Goal: Check status

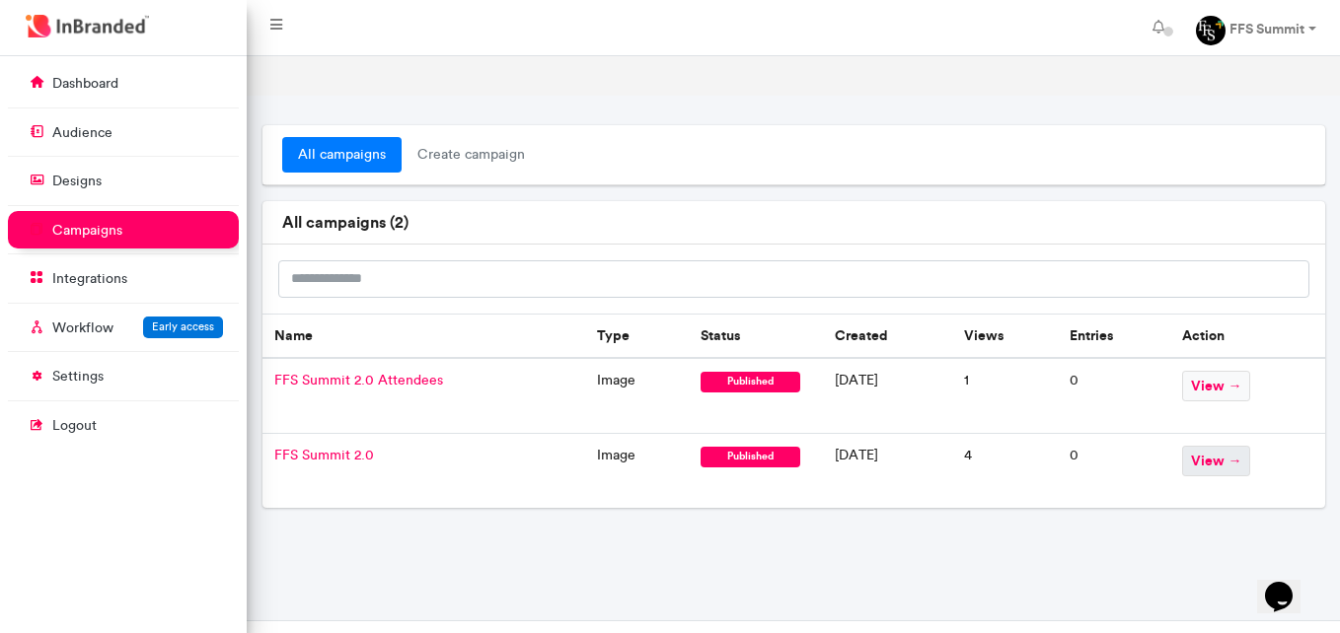
click at [1227, 446] on span "view →" at bounding box center [1216, 461] width 68 height 31
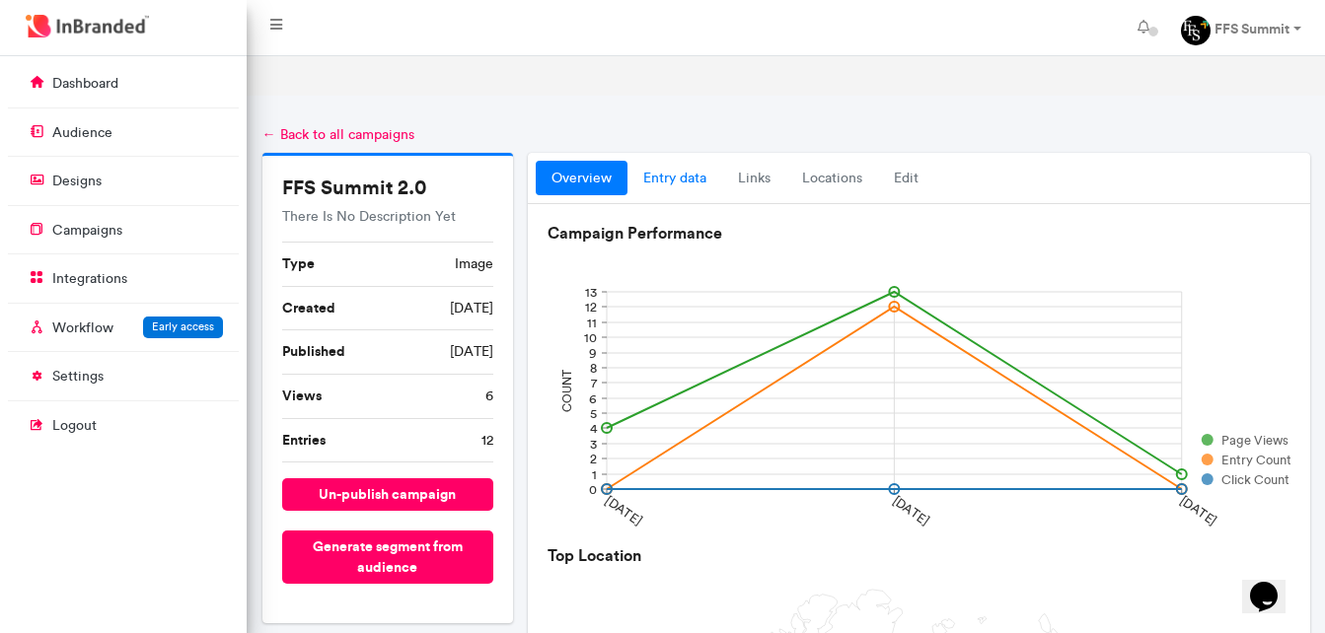
click at [692, 161] on link "entry data" at bounding box center [674, 179] width 95 height 36
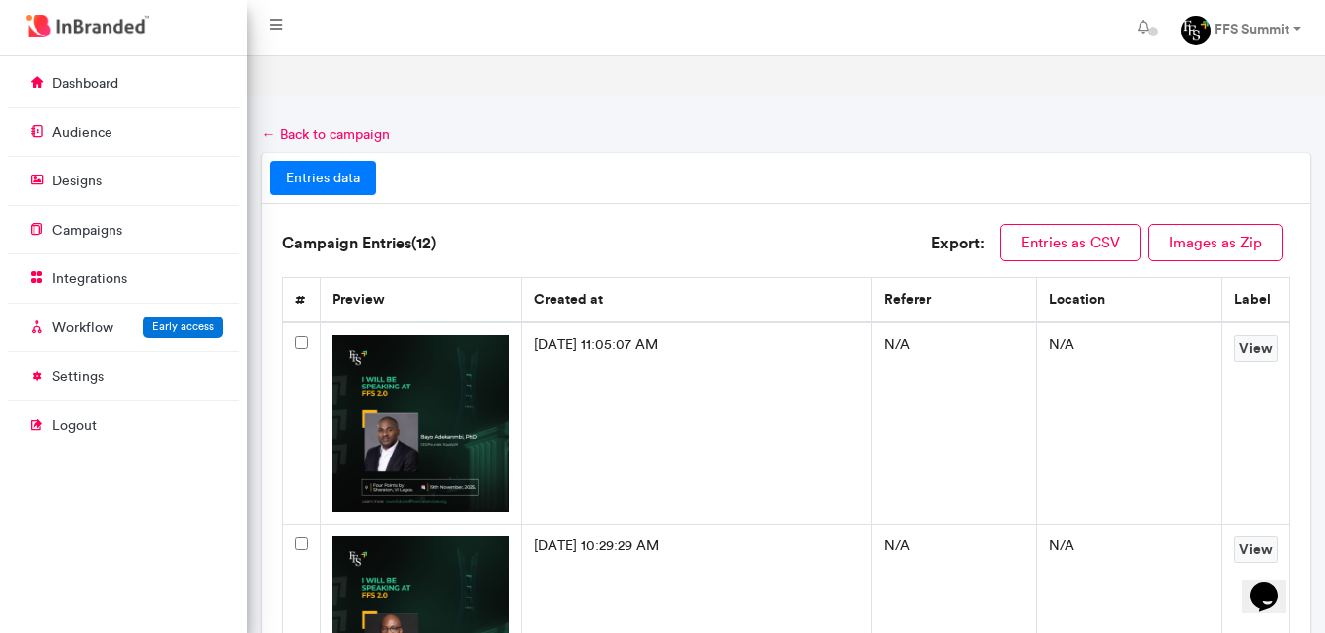
click at [298, 278] on th "#" at bounding box center [300, 300] width 37 height 44
click at [299, 323] on td at bounding box center [300, 424] width 37 height 202
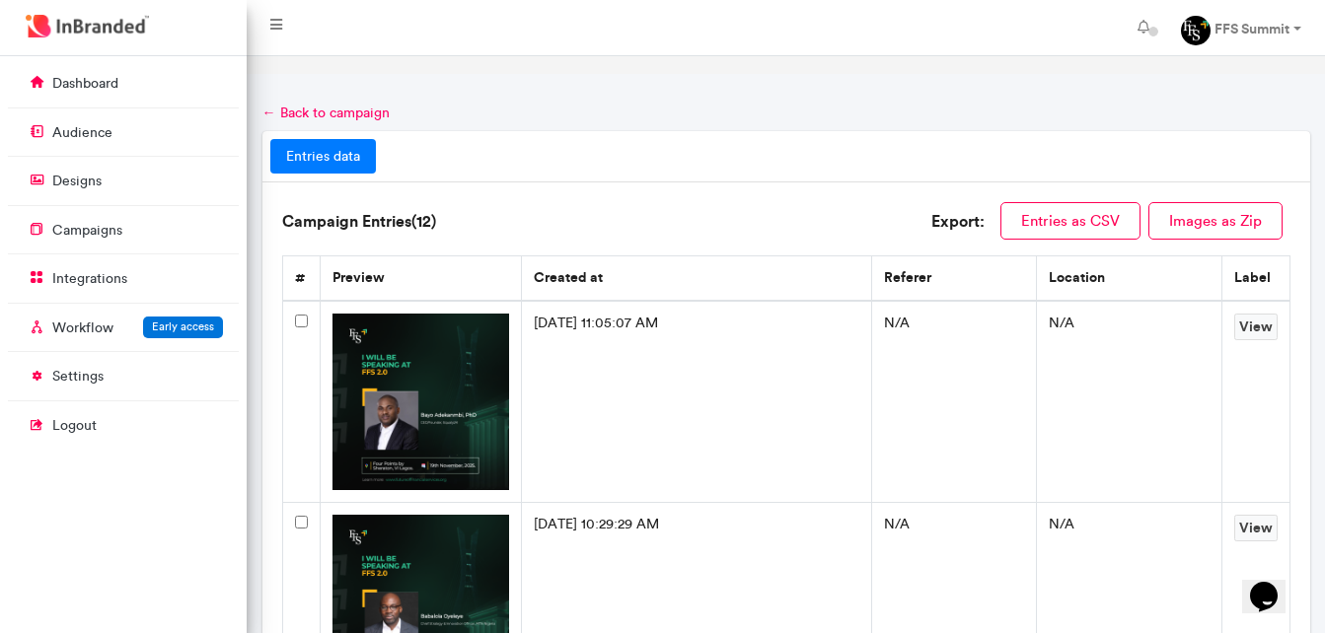
scroll to position [21, 0]
click at [1210, 203] on button "Images as Zip" at bounding box center [1215, 221] width 134 height 37
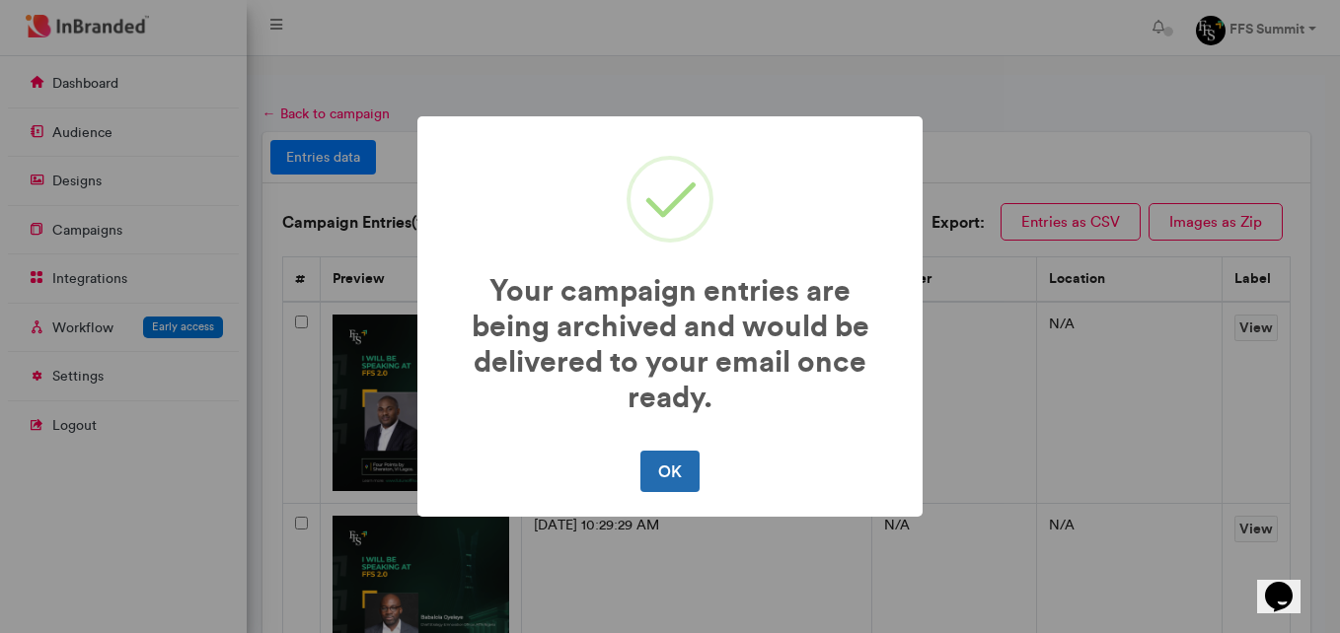
click at [668, 471] on button "OK" at bounding box center [669, 471] width 58 height 41
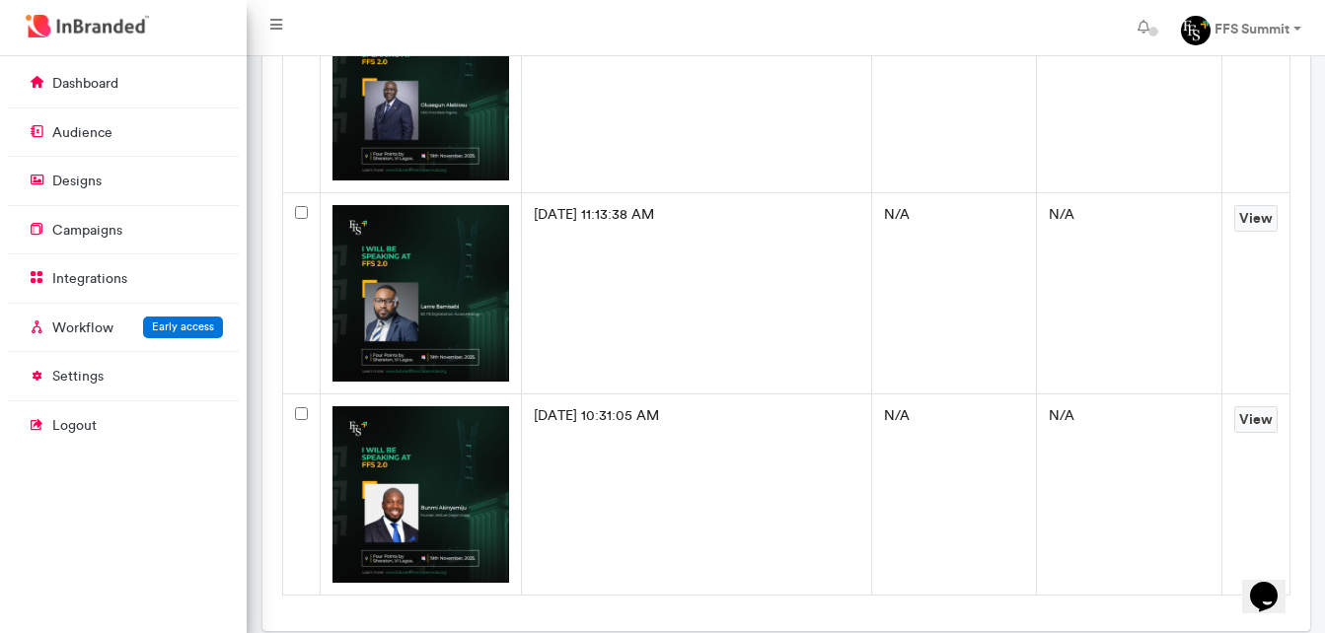
scroll to position [2171, 0]
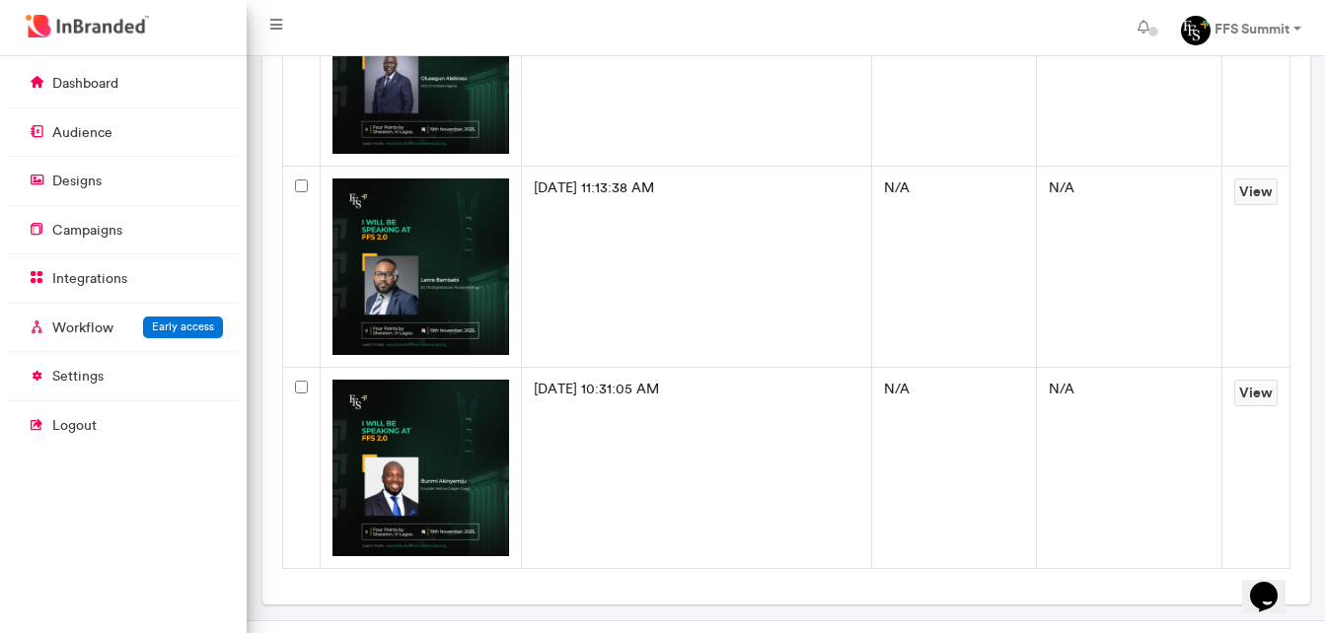
click at [461, 404] on img at bounding box center [420, 468] width 177 height 177
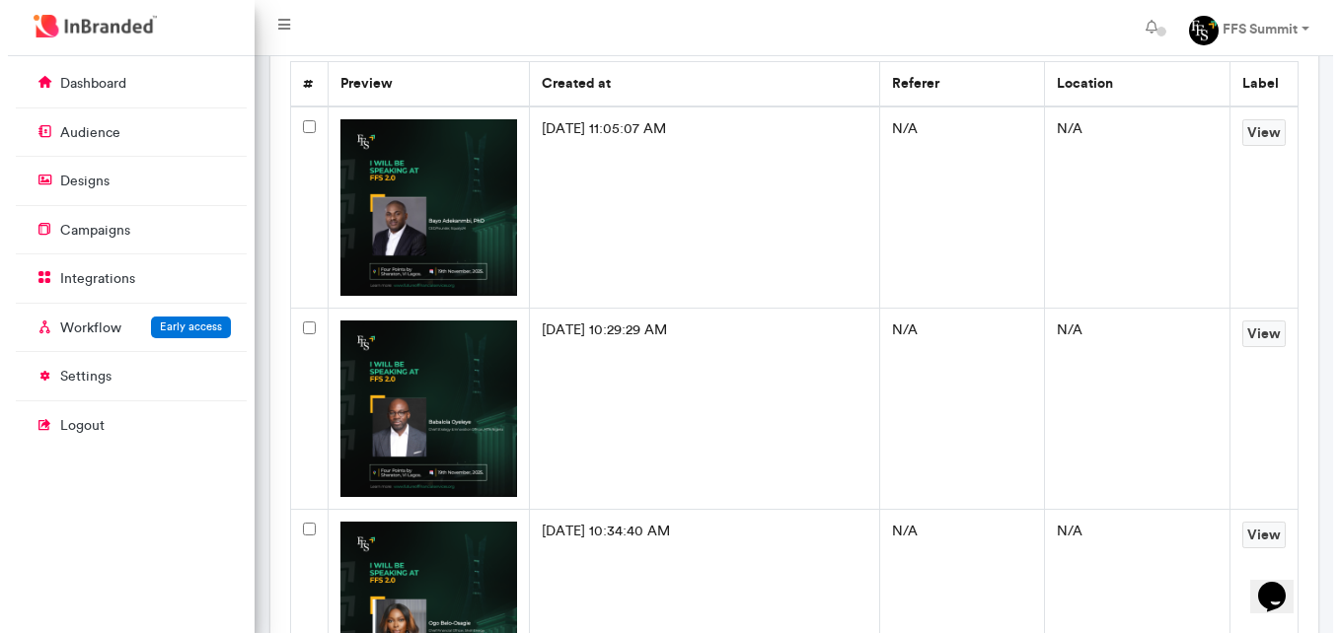
scroll to position [0, 0]
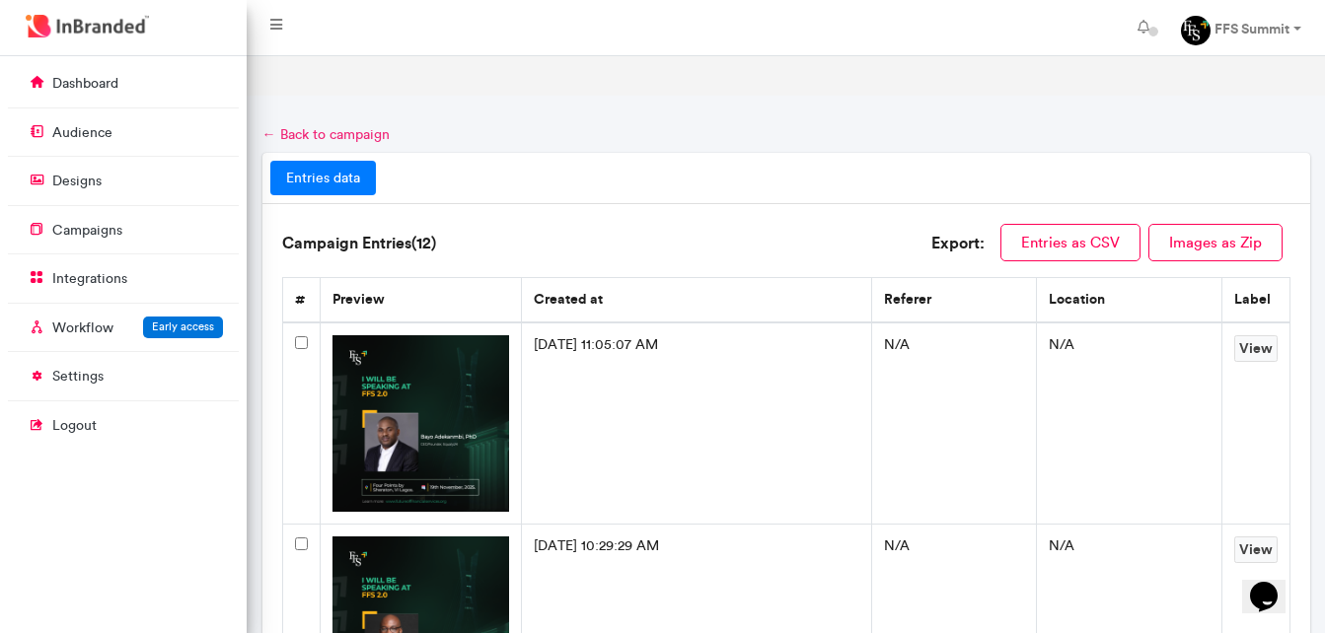
click at [326, 126] on link "← Back to campaign" at bounding box center [325, 134] width 127 height 17
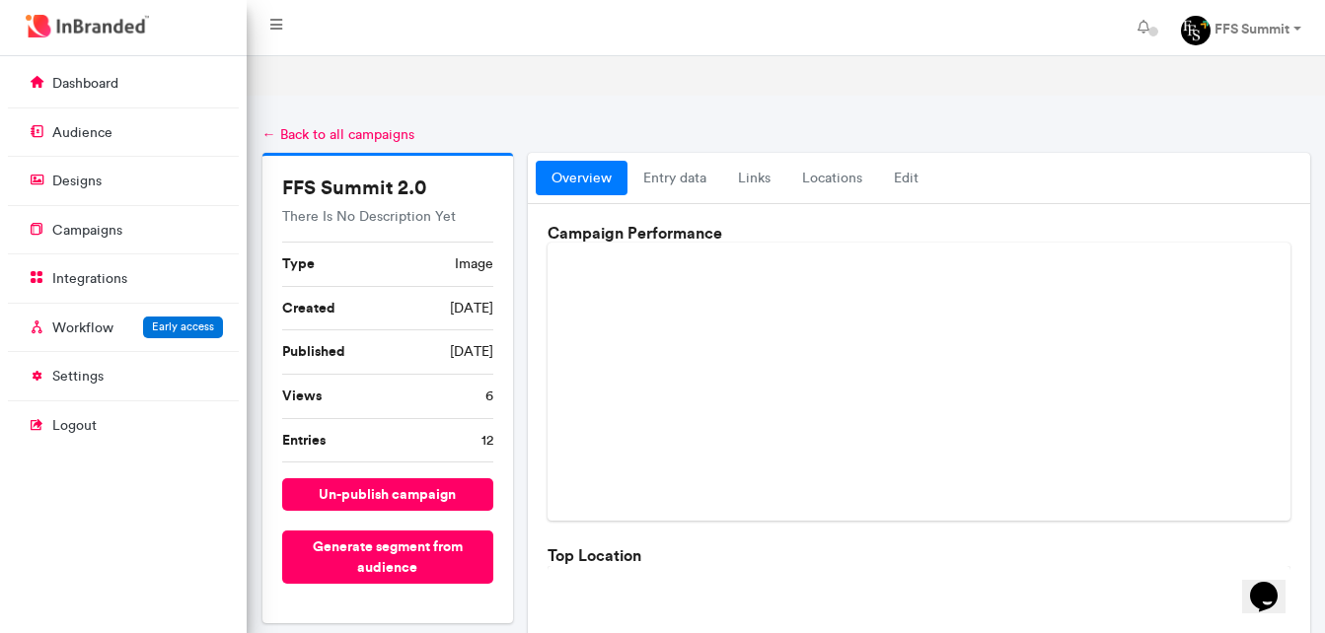
click at [311, 126] on link "← Back to all campaigns" at bounding box center [338, 134] width 152 height 17
